Goal: Contribute content

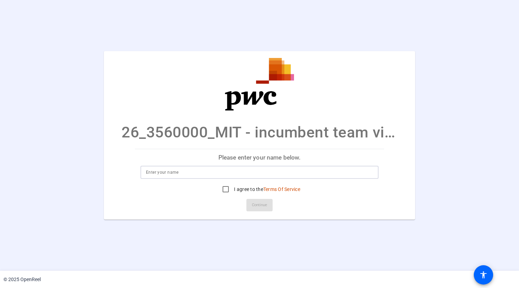
click at [224, 174] on input at bounding box center [259, 172] width 227 height 8
type input "Kristin Burke"
click at [222, 191] on input "I agree to the Terms Of Service" at bounding box center [226, 189] width 14 height 14
checkbox input "true"
click at [247, 202] on span at bounding box center [259, 205] width 26 height 17
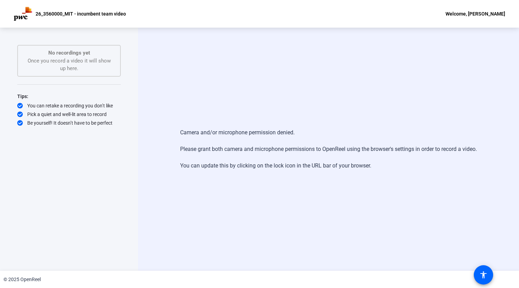
click at [496, 14] on div "Welcome, [PERSON_NAME]" at bounding box center [475, 14] width 60 height 8
click at [484, 273] on div at bounding box center [259, 144] width 519 height 288
click at [85, 16] on p "26_3560000_MIT - incumbent team video" at bounding box center [81, 14] width 90 height 8
click at [80, 51] on p "No recordings yet" at bounding box center [69, 53] width 88 height 8
click at [496, 10] on div "Welcome, [PERSON_NAME]" at bounding box center [475, 14] width 60 height 8
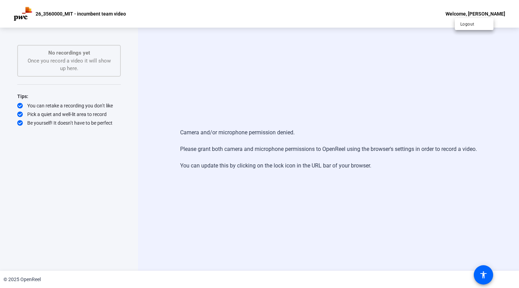
click at [91, 18] on div at bounding box center [259, 144] width 519 height 288
click at [57, 12] on p "26_3560000_MIT - incumbent team video" at bounding box center [81, 14] width 90 height 8
click at [24, 13] on img at bounding box center [23, 14] width 18 height 14
click at [63, 56] on p "No recordings yet" at bounding box center [69, 53] width 88 height 8
click at [66, 67] on div "No recordings yet Once you record a video it will show up here." at bounding box center [69, 60] width 88 height 23
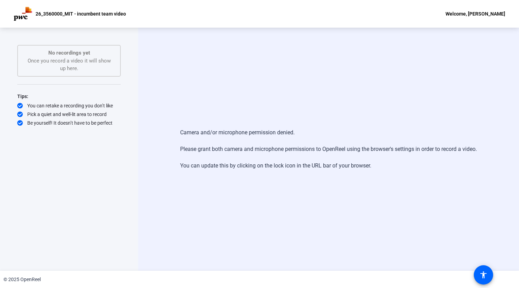
click at [95, 59] on div "No recordings yet Once you record a video it will show up here." at bounding box center [69, 60] width 88 height 23
click at [84, 48] on div "No recordings yet Once you record a video it will show up here." at bounding box center [68, 61] width 103 height 32
click at [78, 86] on div "Start Recording No recordings yet Once you record a video it will show up here.…" at bounding box center [68, 142] width 103 height 194
click at [28, 148] on div "Start Recording No recordings yet Once you record a video it will show up here.…" at bounding box center [68, 142] width 103 height 194
click at [42, 123] on div "Be yourself! It doesn’t have to be perfect" at bounding box center [68, 122] width 103 height 7
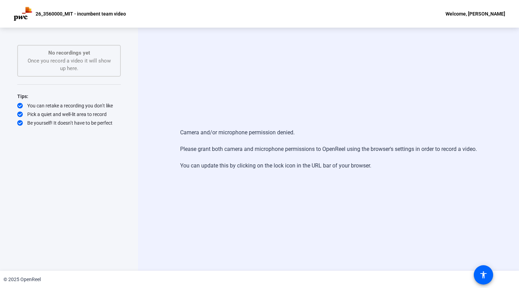
drag, startPoint x: 49, startPoint y: 110, endPoint x: 51, endPoint y: 106, distance: 4.2
click at [49, 110] on div "Tips: You can retake a recording you don’t like Pick a quiet and well-lit area …" at bounding box center [68, 109] width 103 height 34
click at [53, 102] on div "You can retake a recording you don’t like" at bounding box center [68, 105] width 103 height 7
